Goal: Transaction & Acquisition: Purchase product/service

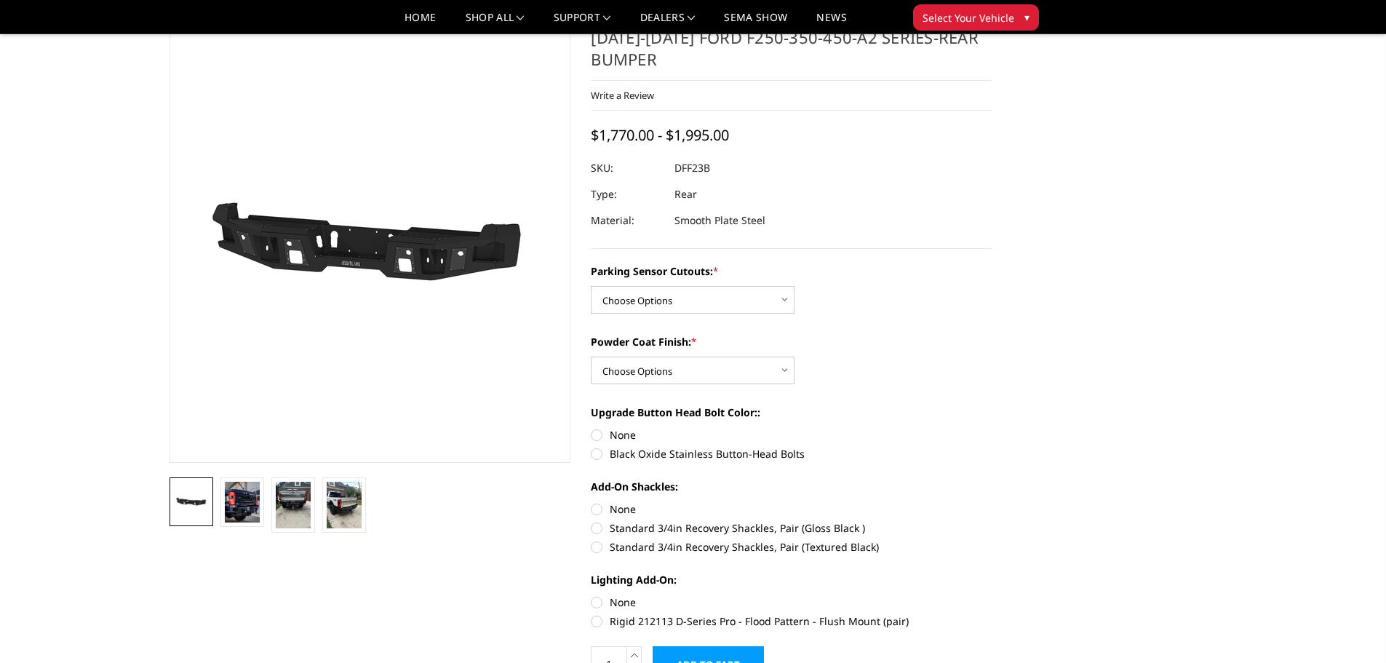
scroll to position [73, 0]
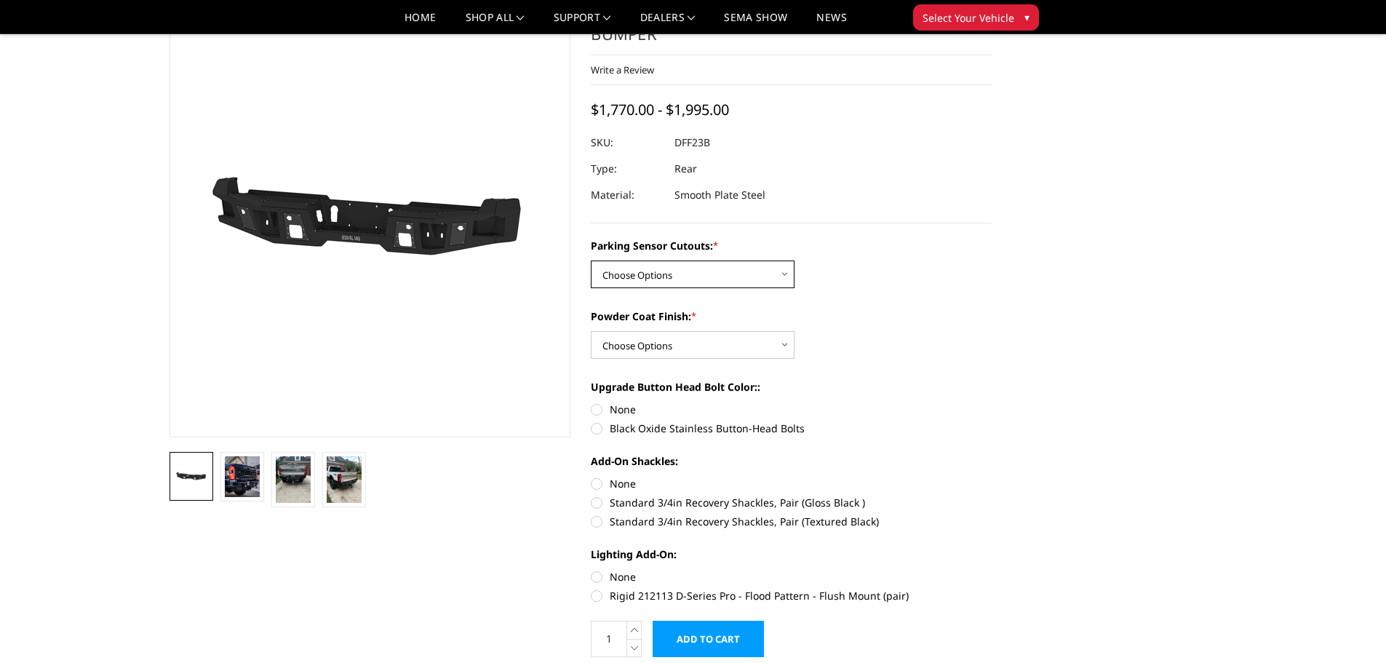
click at [669, 275] on select "Choose Options Yes-With Parking Sensor Cutouts No-Without Parking Sensor Cutouts" at bounding box center [693, 274] width 204 height 28
select select "2436"
click at [591, 260] on select "Choose Options Yes-With Parking Sensor Cutouts No-Without Parking Sensor Cutouts" at bounding box center [693, 274] width 204 height 28
click at [715, 343] on select "Choose Options Bare Metal Textured Black Powder Coat" at bounding box center [693, 345] width 204 height 28
select select "2439"
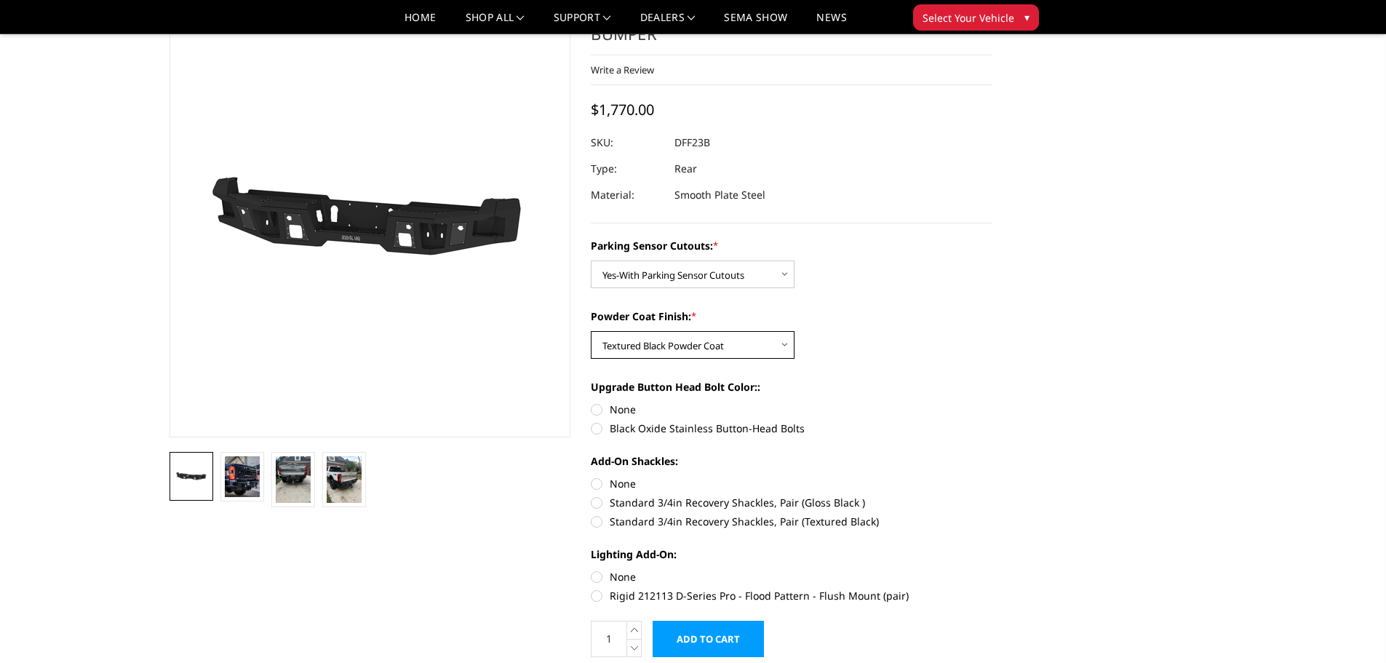
click at [591, 331] on select "Choose Options Bare Metal Textured Black Powder Coat" at bounding box center [693, 345] width 204 height 28
click at [595, 411] on label "None" at bounding box center [792, 409] width 402 height 15
click at [591, 402] on input "None" at bounding box center [591, 402] width 1 height 1
radio input "true"
click at [602, 481] on label "None" at bounding box center [792, 483] width 402 height 15
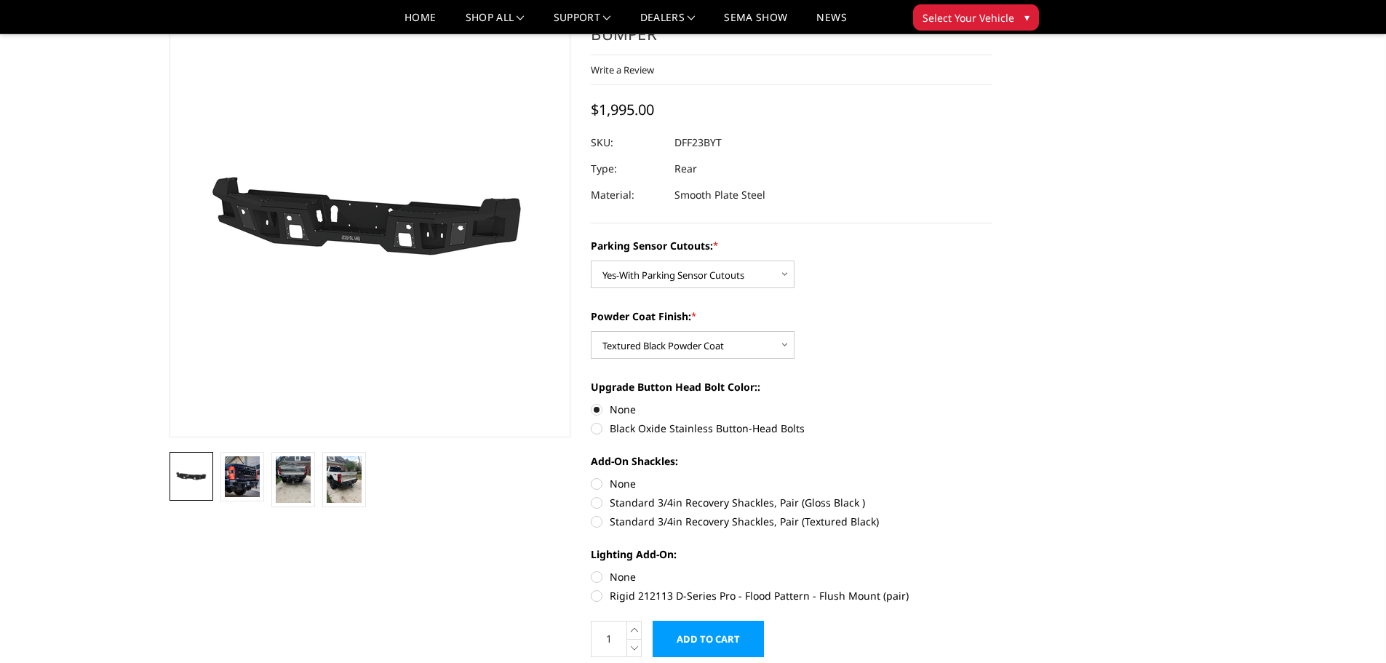
click at [591, 477] on input "None" at bounding box center [591, 476] width 1 height 1
radio input "true"
click at [596, 583] on label "None" at bounding box center [792, 576] width 402 height 15
click at [591, 570] on input "None" at bounding box center [591, 569] width 1 height 1
radio input "true"
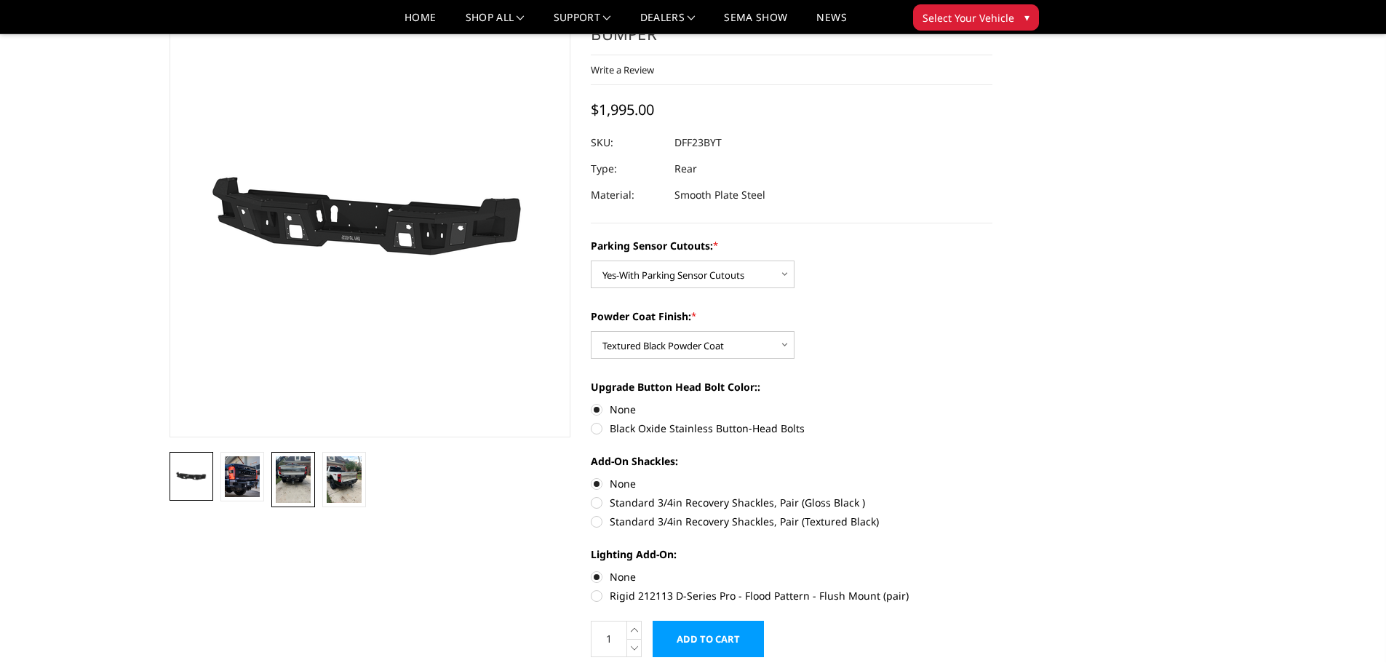
click at [293, 479] on img at bounding box center [293, 479] width 35 height 47
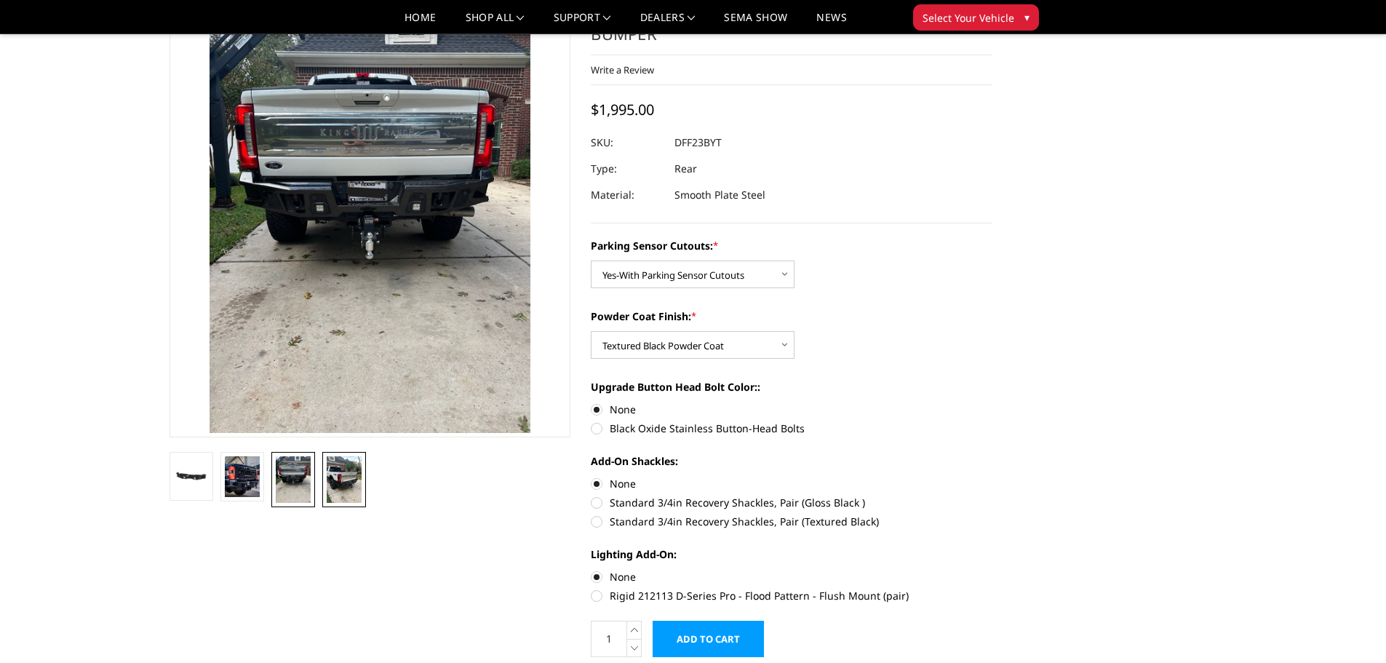
click at [359, 482] on img at bounding box center [344, 479] width 35 height 47
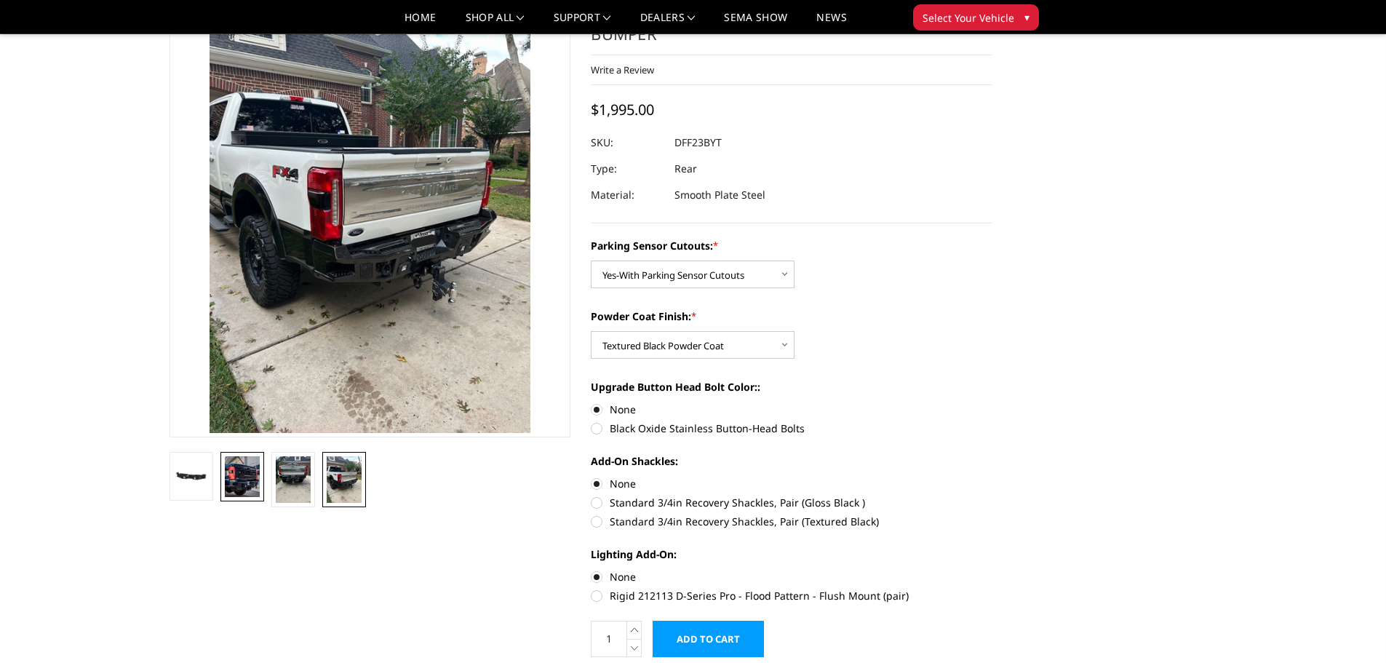
click at [250, 471] on img at bounding box center [242, 476] width 35 height 41
